Goal: Task Accomplishment & Management: Use online tool/utility

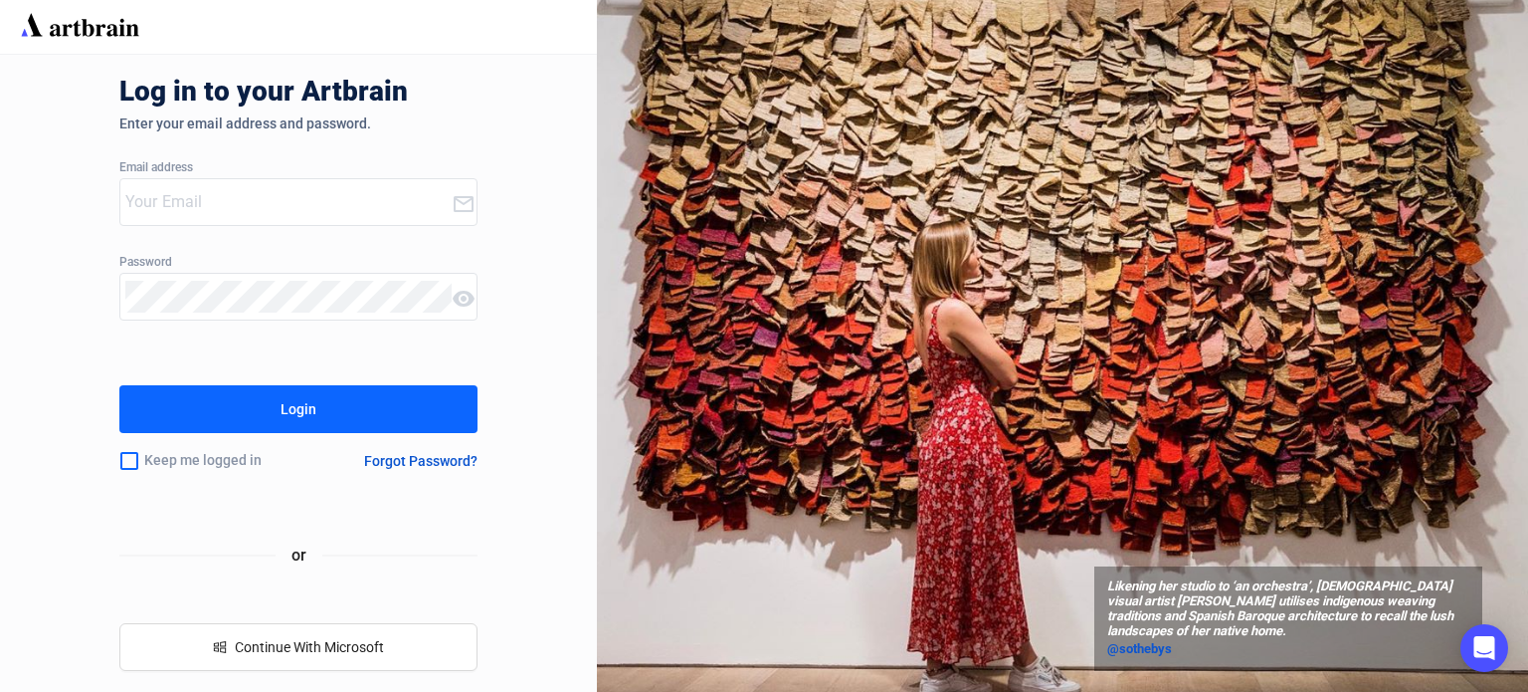
type input "[PERSON_NAME][EMAIL_ADDRESS][DOMAIN_NAME]"
click at [127, 461] on input "checkbox" at bounding box center [129, 461] width 20 height 42
checkbox input "true"
click at [300, 413] on div "Login" at bounding box center [299, 409] width 36 height 32
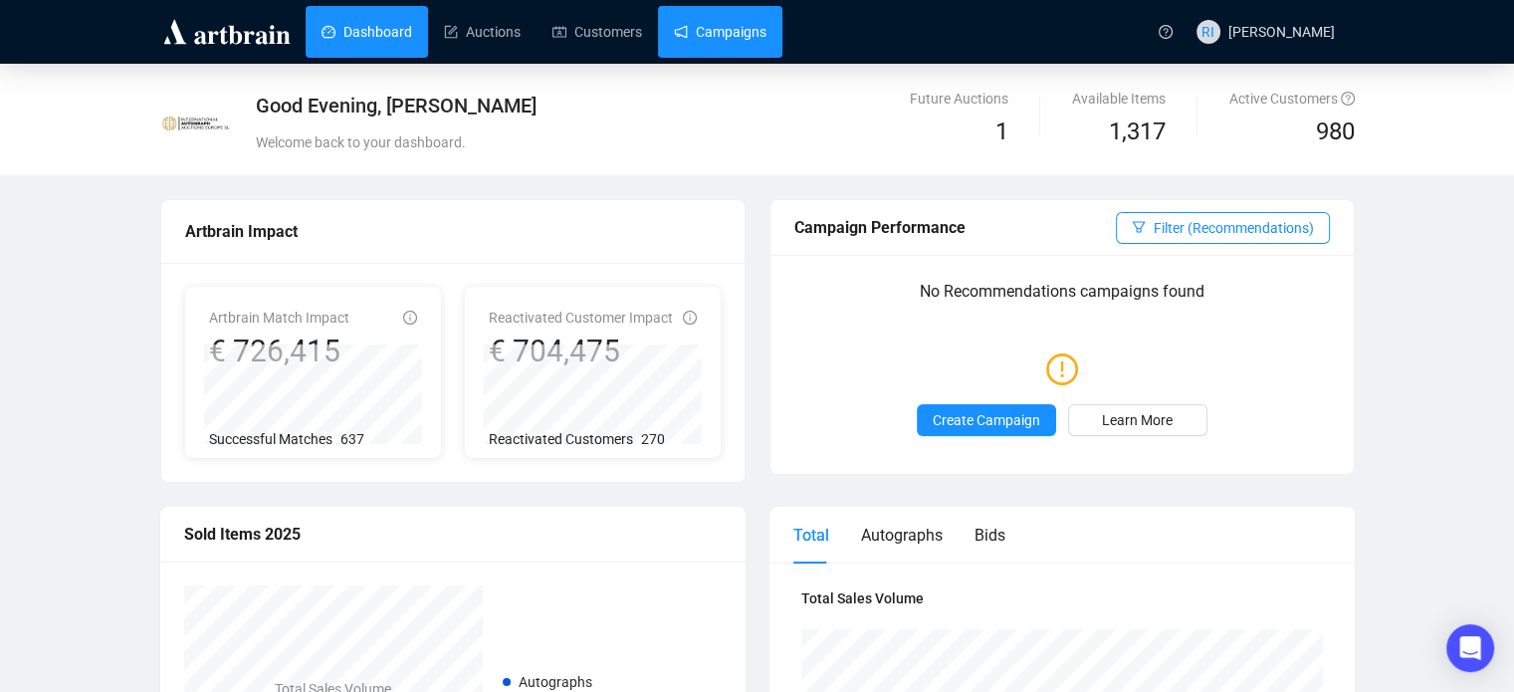
click at [737, 25] on link "Campaigns" at bounding box center [720, 32] width 93 height 52
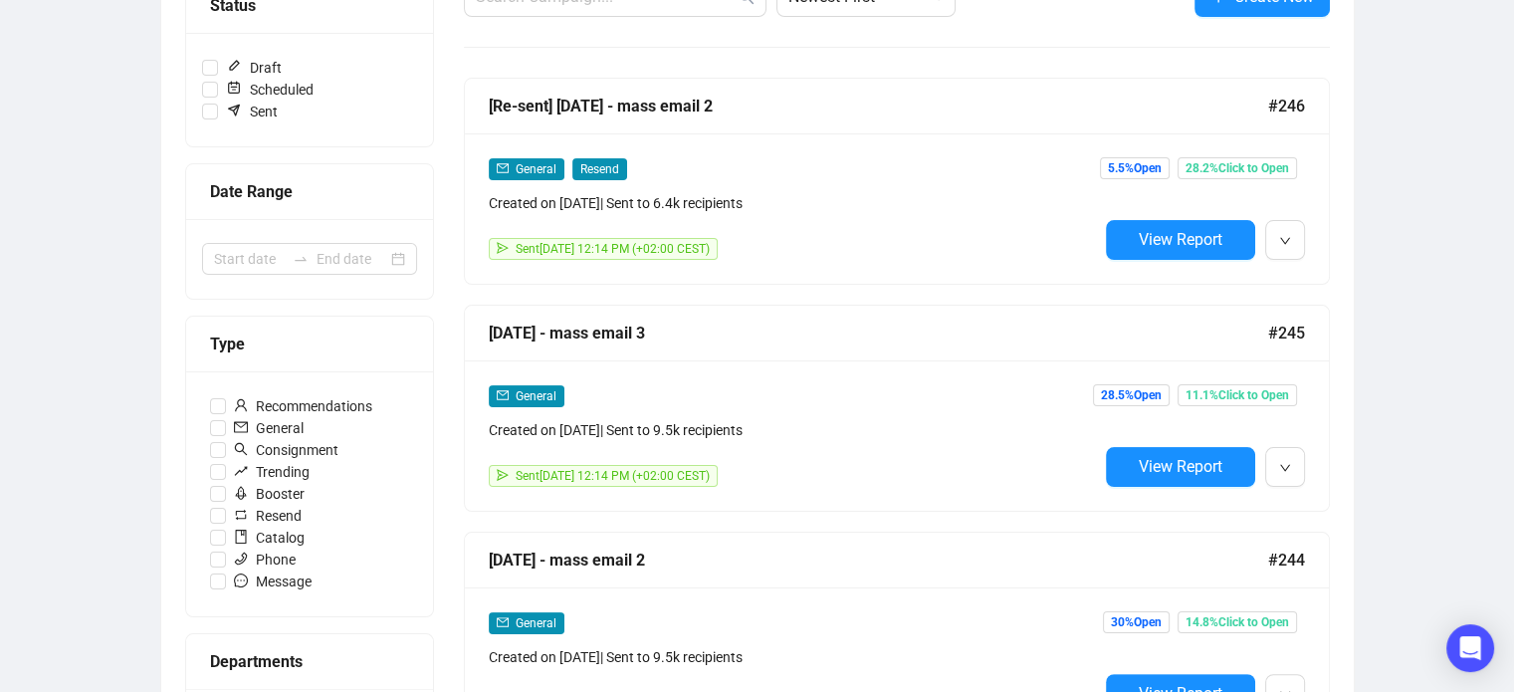
scroll to position [290, 0]
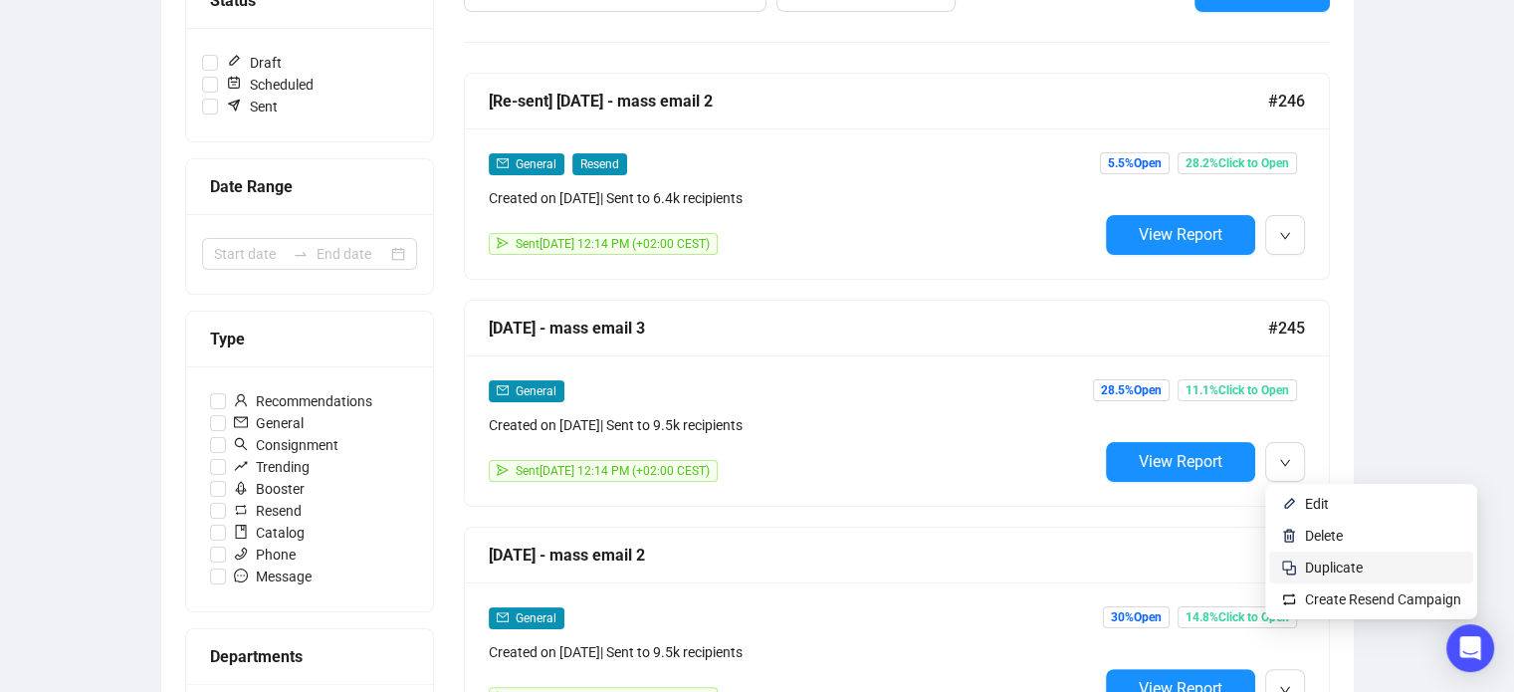
click at [1327, 560] on span "Duplicate" at bounding box center [1334, 567] width 58 height 16
